Goal: Navigation & Orientation: Find specific page/section

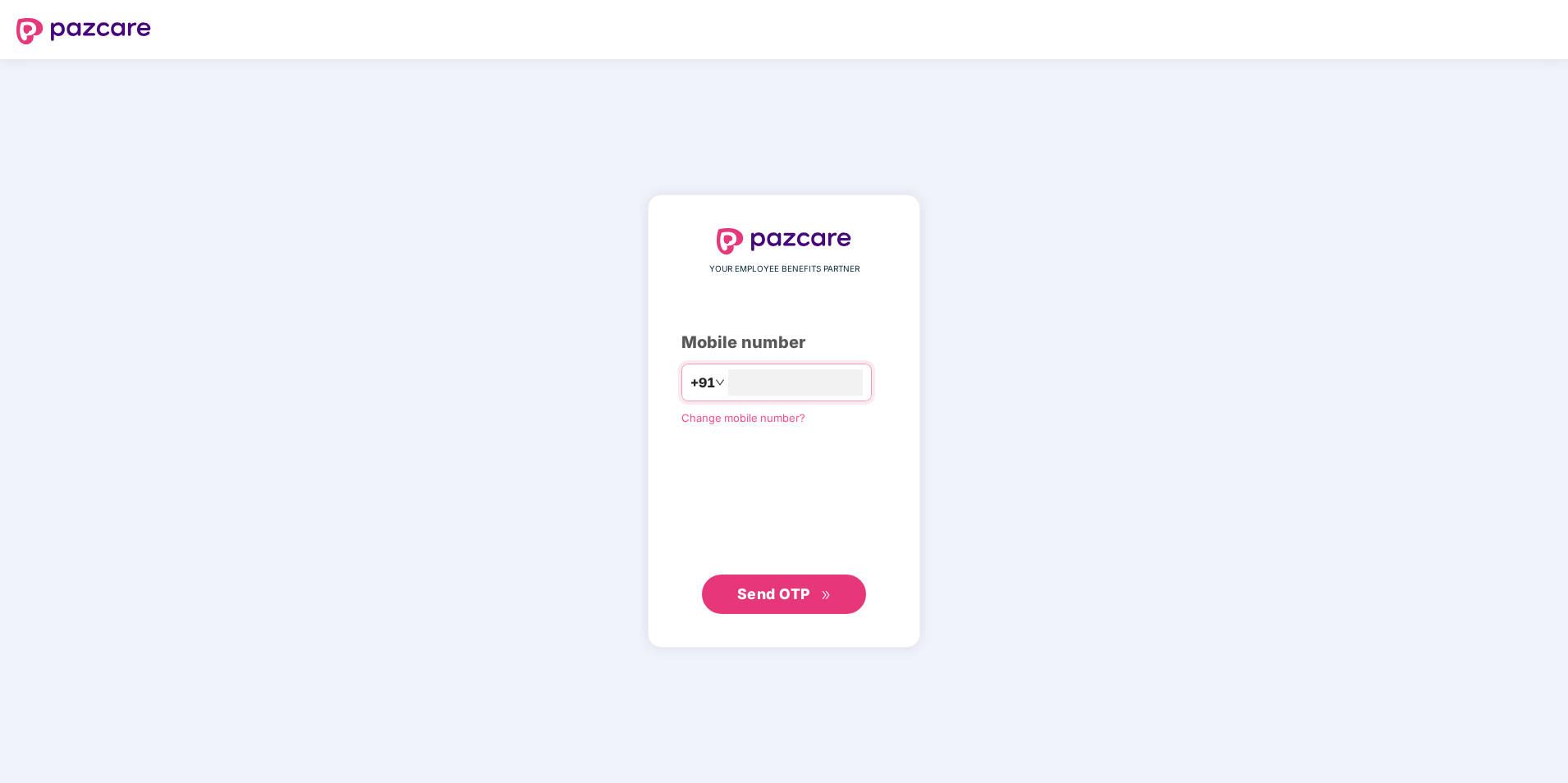
type input "**********"
click at [778, 596] on span "Send OTP" at bounding box center [774, 593] width 73 height 18
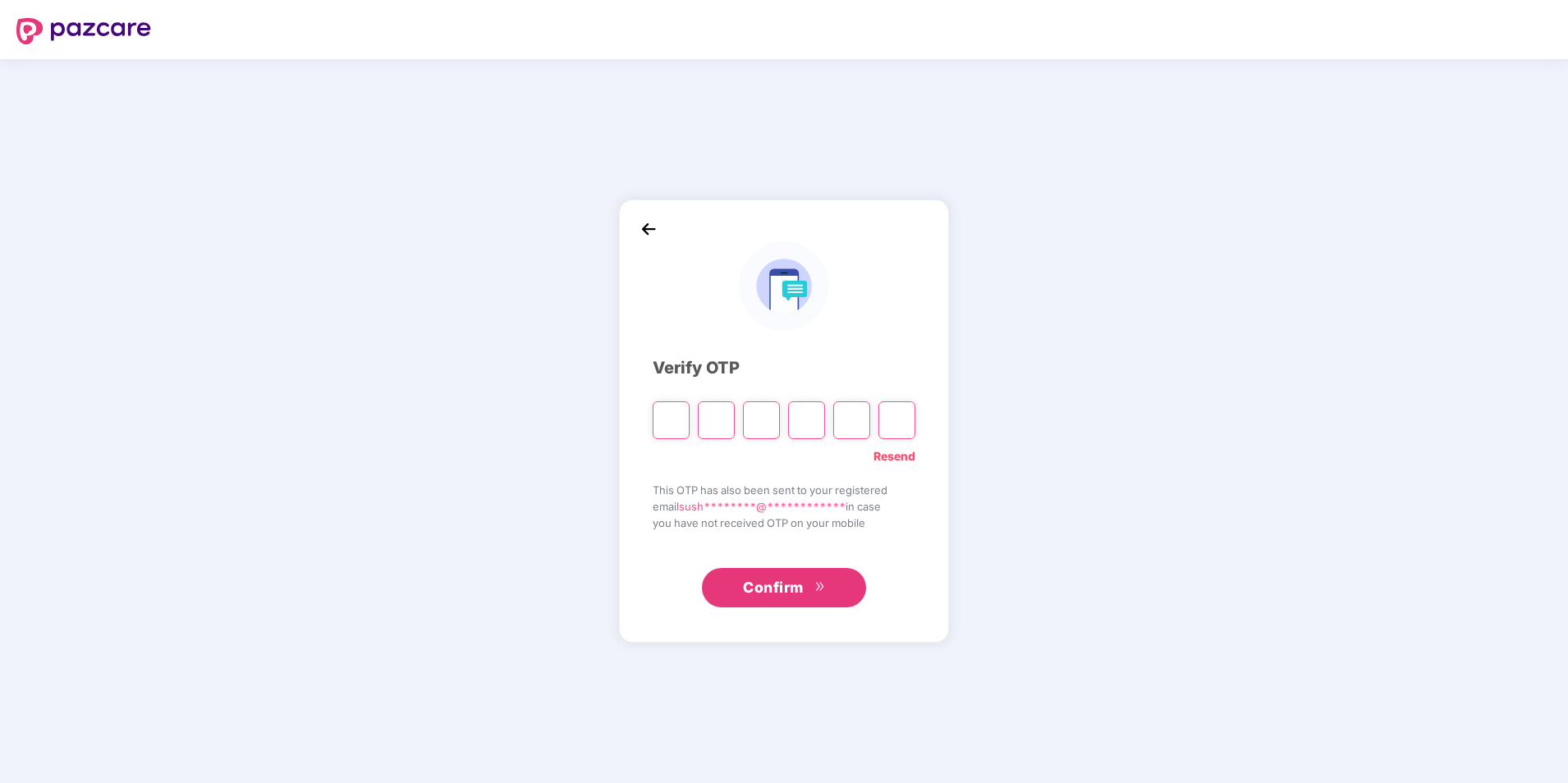
type input "*"
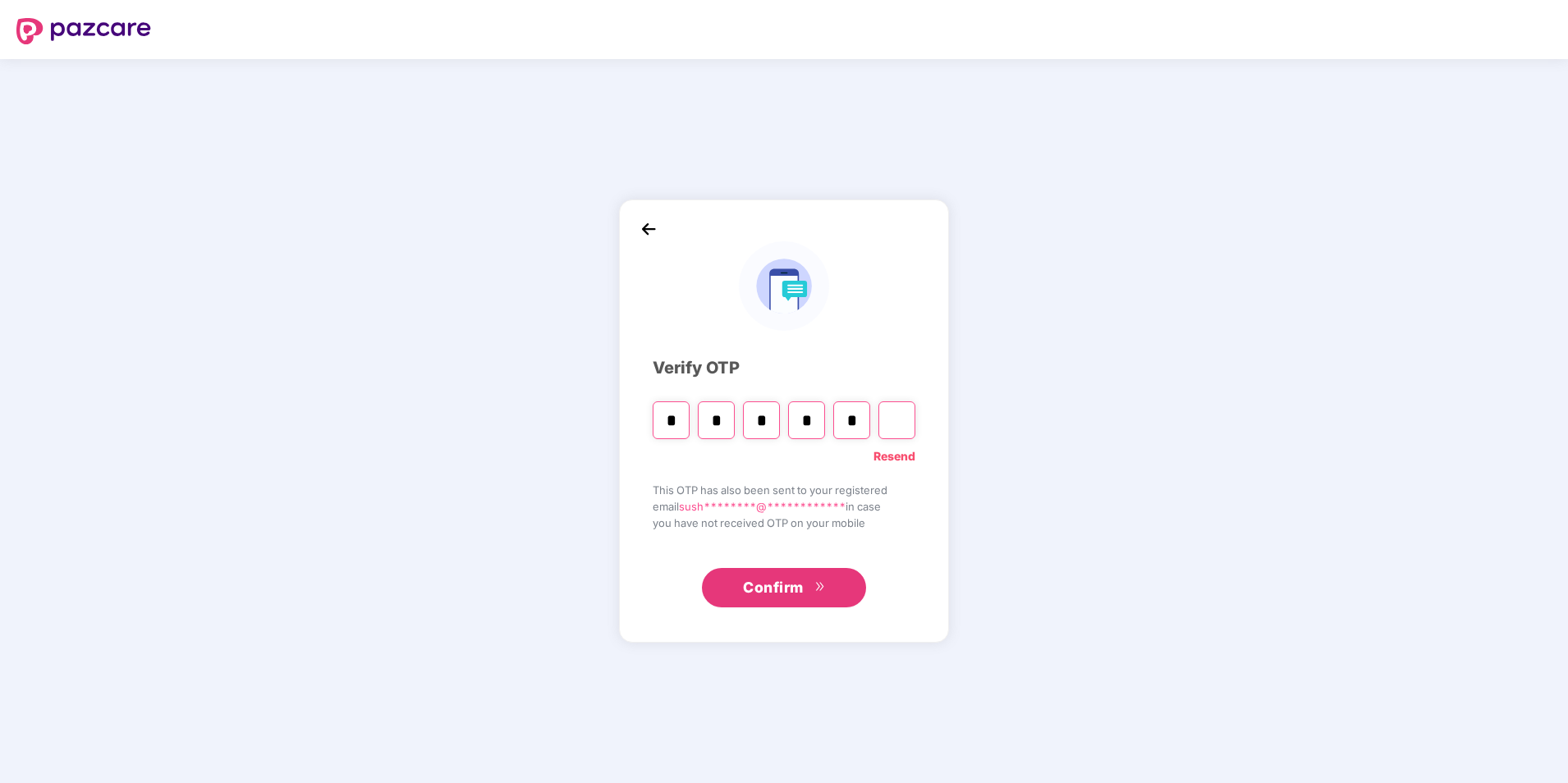
type input "*"
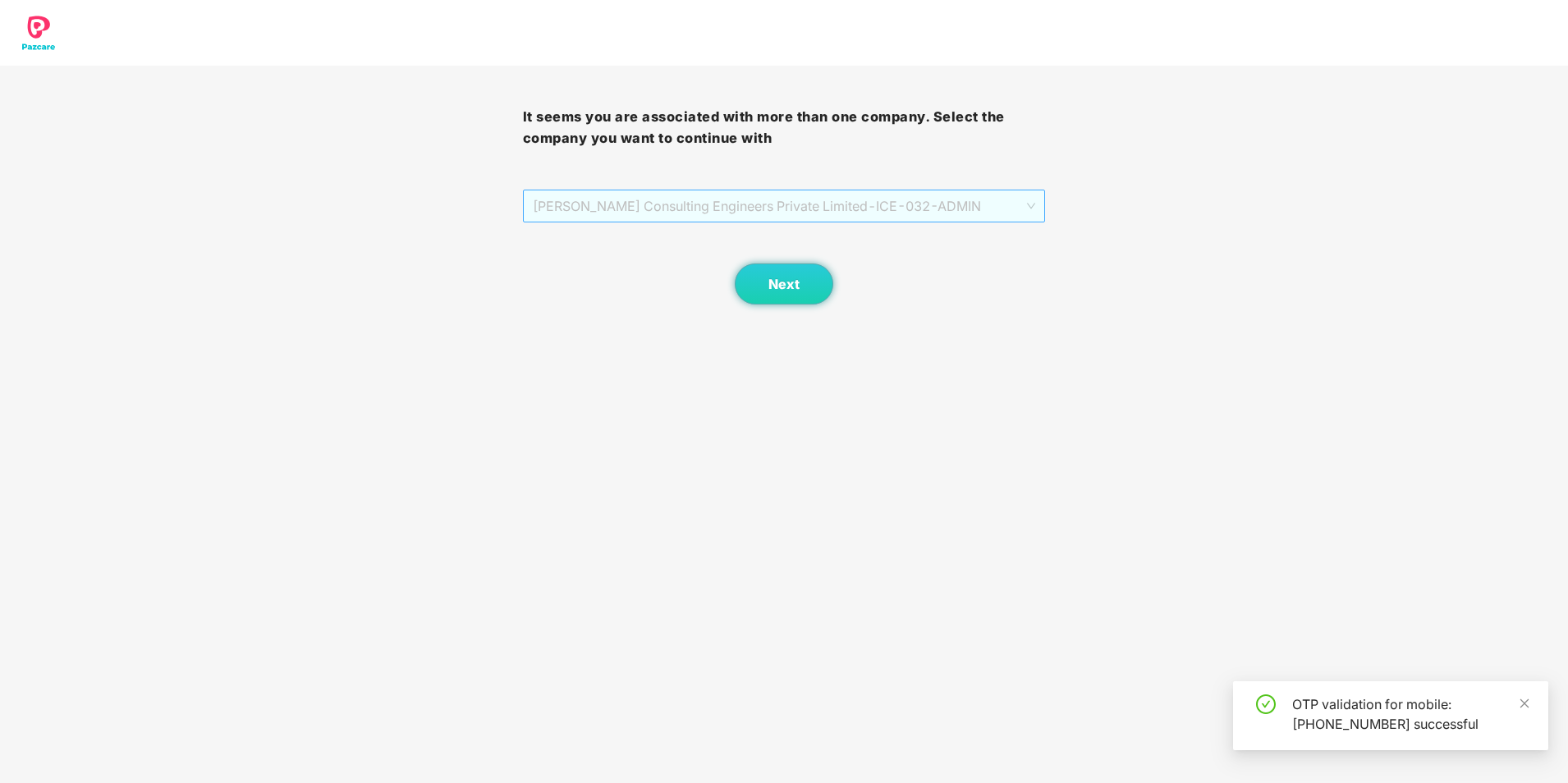
click at [923, 216] on span "[PERSON_NAME] Consulting Engineers Private Limited - ICE-032 - ADMIN" at bounding box center [784, 206] width 503 height 31
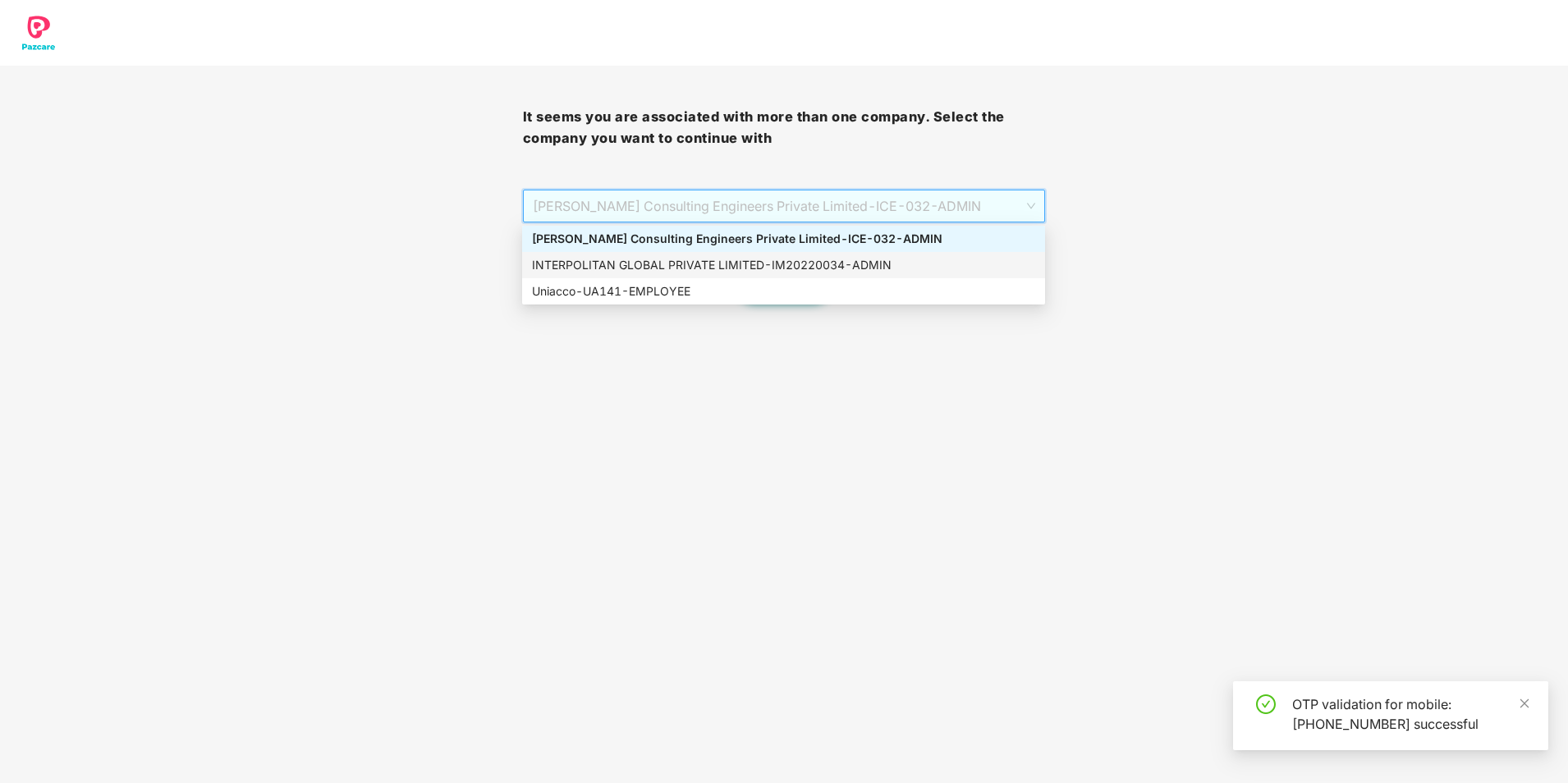
click at [820, 264] on div "INTERPOLITAN GLOBAL PRIVATE LIMITED - IM20220034 - ADMIN" at bounding box center [784, 265] width 503 height 18
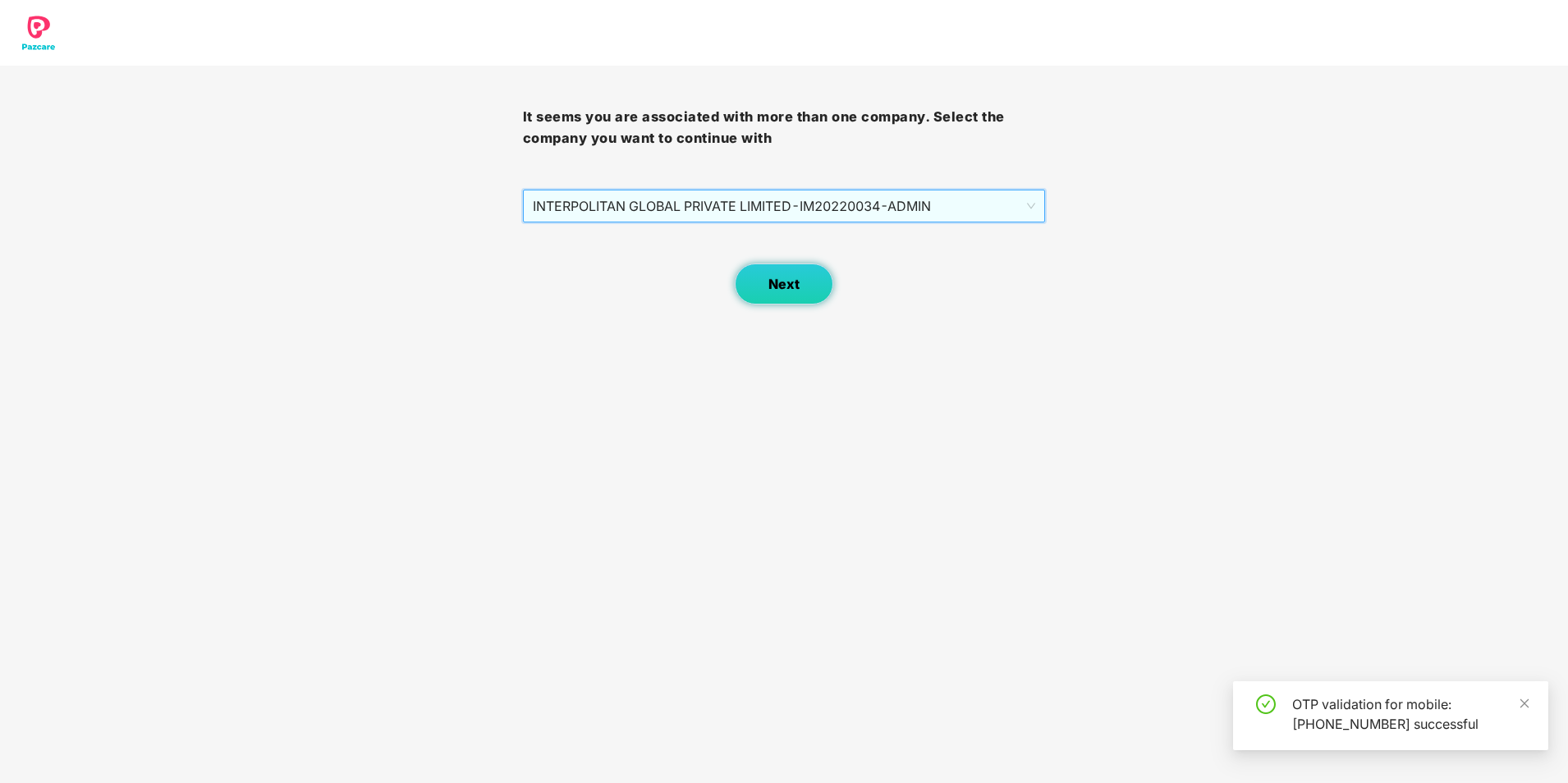
click at [806, 297] on button "Next" at bounding box center [784, 284] width 98 height 41
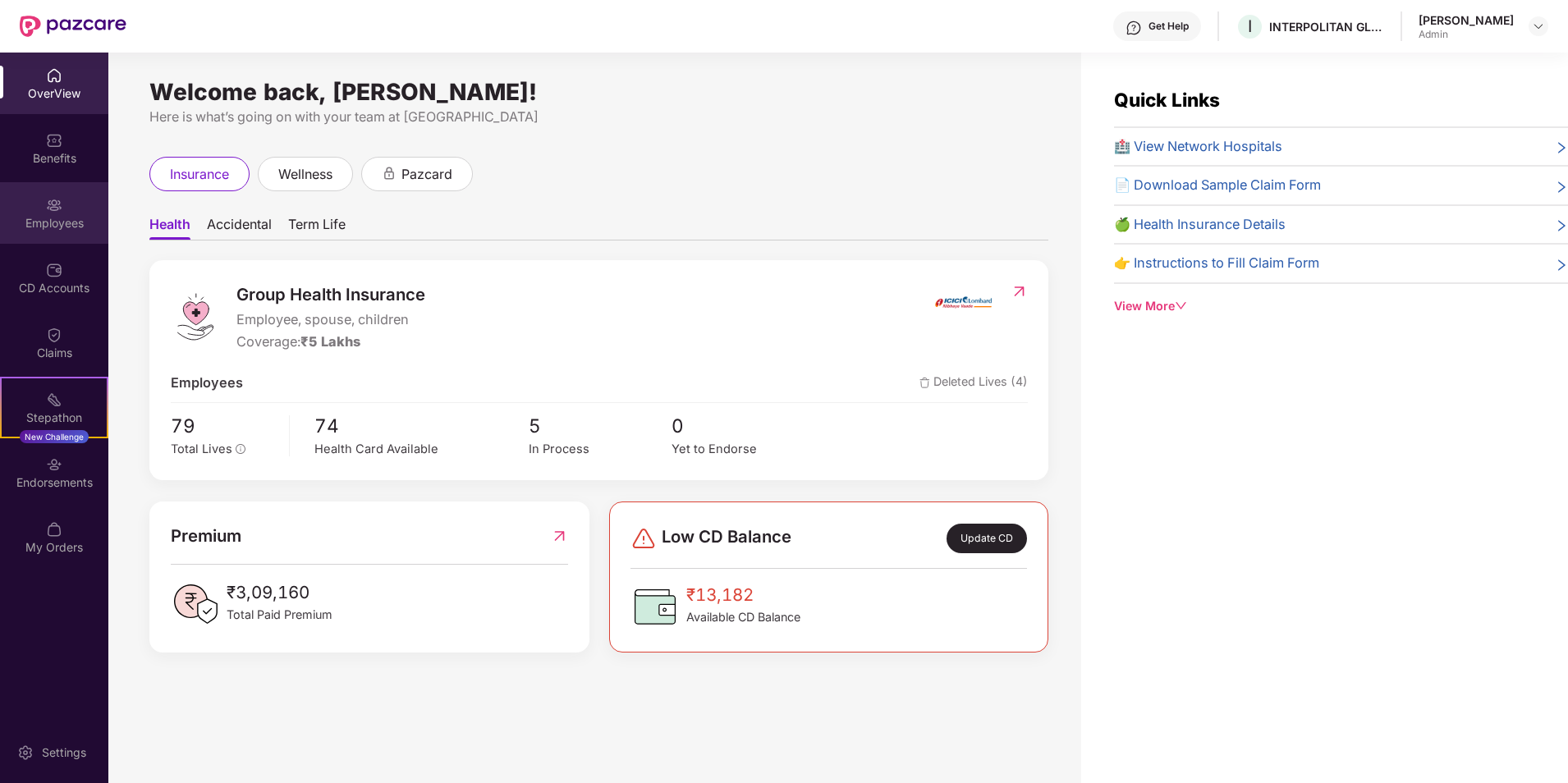
click at [55, 216] on div "Employees" at bounding box center [54, 223] width 108 height 17
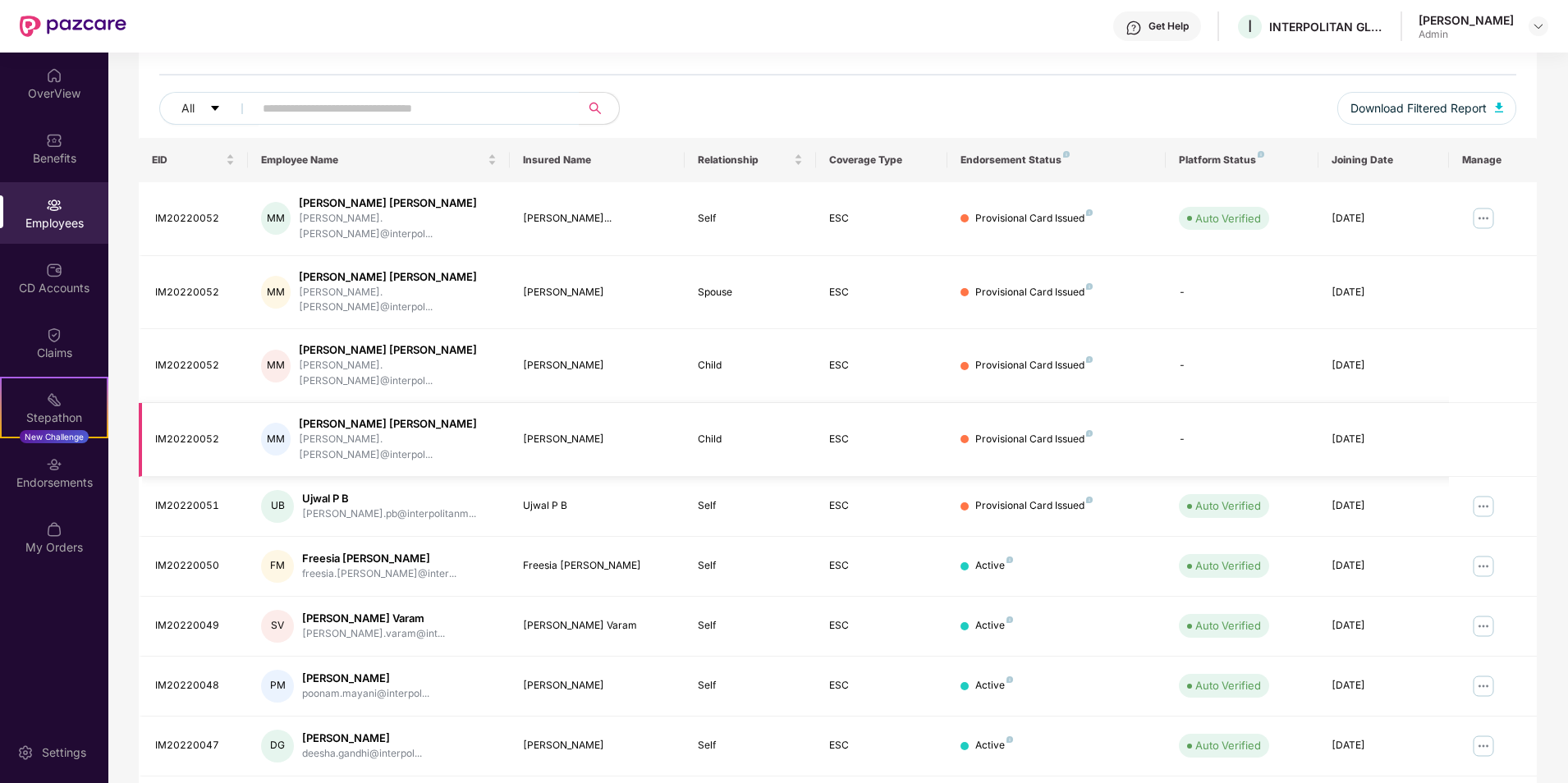
scroll to position [226, 0]
